Goal: Task Accomplishment & Management: Complete application form

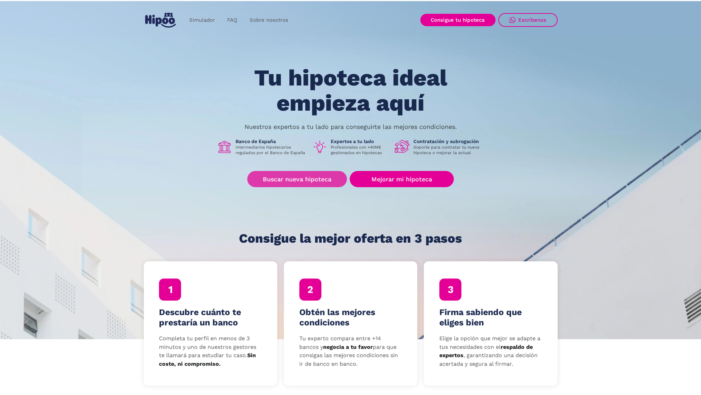
click at [335, 177] on link "Buscar nueva hipoteca" at bounding box center [297, 179] width 100 height 16
